Goal: Task Accomplishment & Management: Complete application form

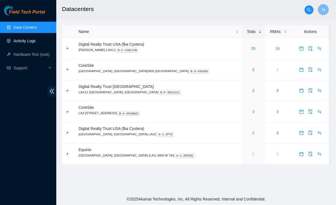
click at [22, 43] on link "Activity Logs" at bounding box center [25, 41] width 22 height 5
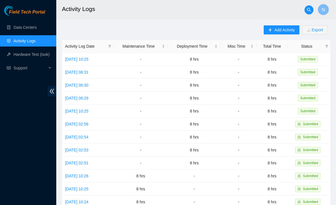
click at [278, 30] on span "Add Activity" at bounding box center [284, 30] width 20 height 6
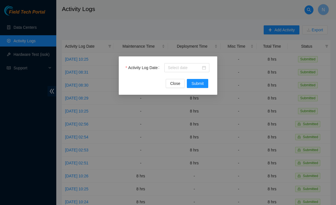
click at [201, 69] on input "Activity Log Date" at bounding box center [184, 67] width 33 height 6
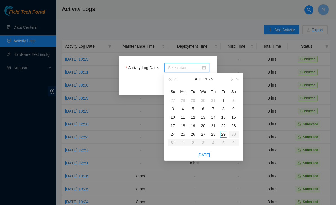
type input "2025-08-29"
click at [224, 136] on div "29" at bounding box center [223, 134] width 7 height 7
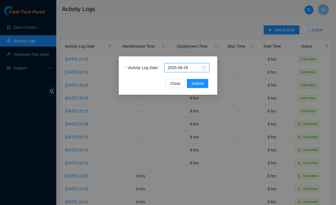
click at [202, 82] on span "Submit" at bounding box center [197, 83] width 12 height 6
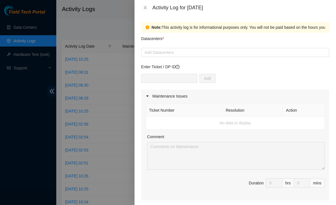
click at [153, 53] on div at bounding box center [235, 52] width 185 height 7
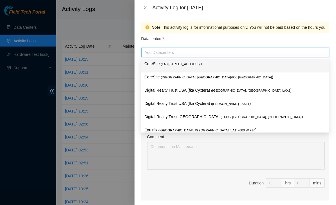
click at [315, 66] on p "CoreSite ( LA3 [STREET_ADDRESS] )" at bounding box center [234, 64] width 181 height 6
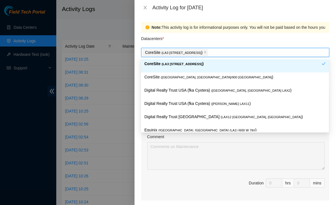
click at [333, 41] on div "Note: This activity log is for informational purposes only. You will not be pai…" at bounding box center [236, 109] width 202 height 189
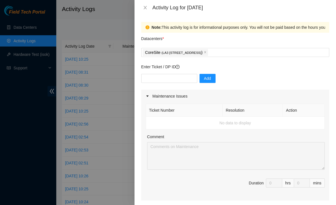
click at [204, 53] on icon "close" at bounding box center [205, 52] width 3 height 3
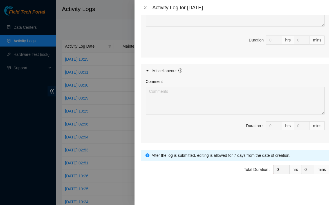
scroll to position [261, 0]
click at [272, 131] on span "Duration : 0 hrs 0 mins" at bounding box center [235, 129] width 179 height 16
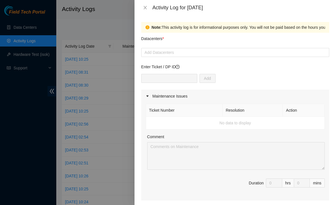
scroll to position [0, 0]
click at [151, 55] on div at bounding box center [235, 52] width 185 height 7
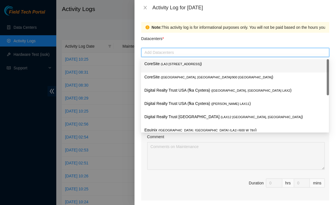
click at [318, 66] on p "CoreSite ( LA3 [STREET_ADDRESS] )" at bounding box center [234, 64] width 181 height 6
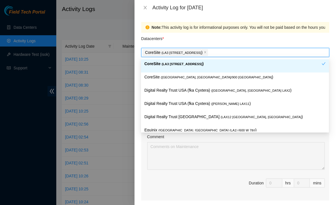
click at [334, 40] on div "Note: This activity log is for informational purposes only. You will not be pai…" at bounding box center [236, 109] width 202 height 189
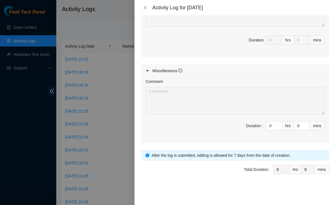
scroll to position [261, 0]
click at [273, 128] on input "0" at bounding box center [274, 125] width 16 height 8
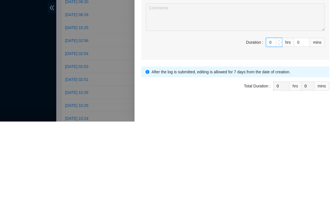
type input "08"
type input "8"
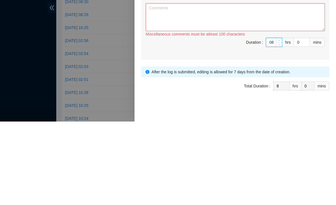
click at [154, 87] on textarea "Comment" at bounding box center [235, 101] width 179 height 28
type input "8"
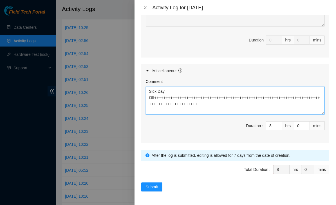
type textarea "Sick Day Off+++++++++++++++++++++++++++++++++++++++++++++++++++++++++++++++++++…"
click at [156, 185] on span "Submit" at bounding box center [152, 187] width 12 height 6
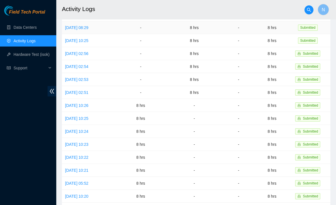
click at [88, 27] on link "[DATE] 08:29" at bounding box center [76, 27] width 23 height 5
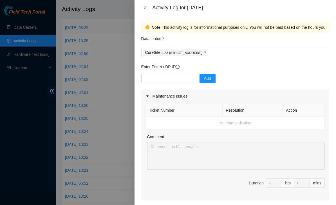
scroll to position [0, 0]
click at [160, 14] on div "Activity Log for [DATE]" at bounding box center [236, 7] width 202 height 15
click at [145, 8] on icon "close" at bounding box center [145, 7] width 3 height 3
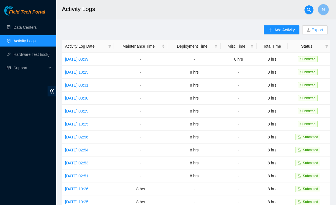
click at [17, 30] on link "Data Centers" at bounding box center [25, 27] width 23 height 5
